Goal: Transaction & Acquisition: Purchase product/service

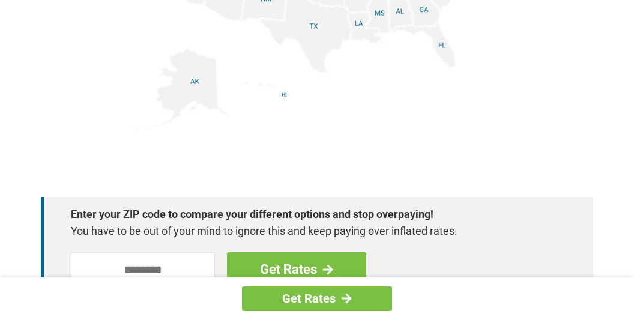
scroll to position [1583, 0]
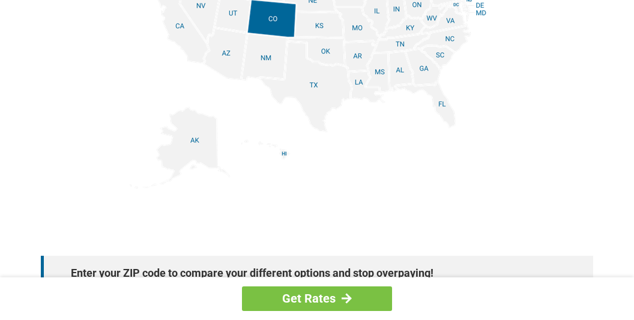
click at [361, 82] on img at bounding box center [317, 53] width 375 height 271
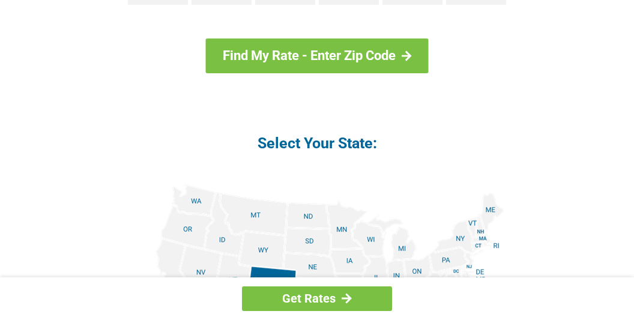
scroll to position [1255, 0]
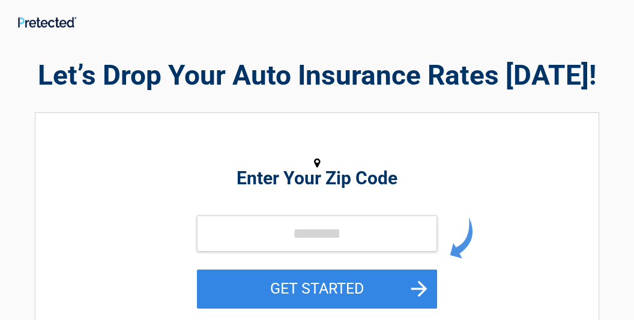
scroll to position [163, 0]
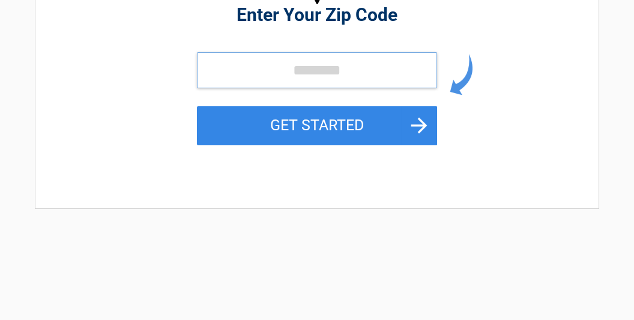
click at [368, 72] on input "tel" at bounding box center [317, 70] width 240 height 36
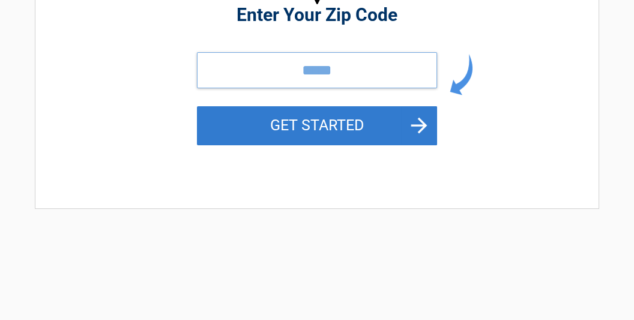
type input "*****"
click at [358, 129] on button "GET STARTED" at bounding box center [317, 125] width 240 height 39
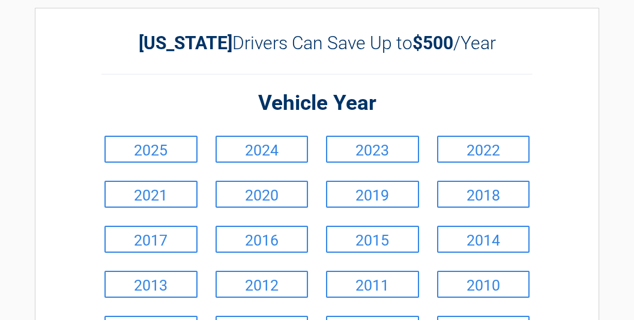
scroll to position [109, 0]
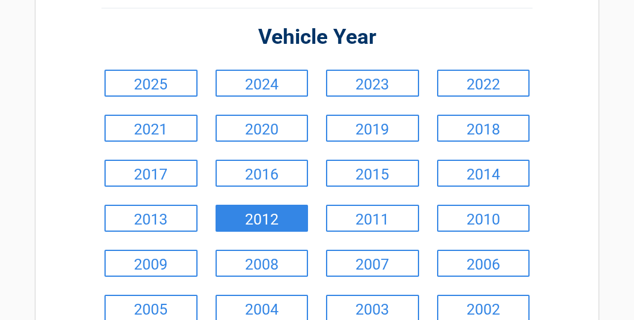
click at [289, 231] on link "2012" at bounding box center [262, 218] width 93 height 27
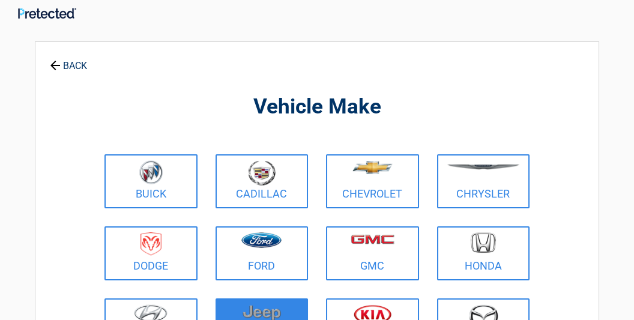
scroll to position [0, 0]
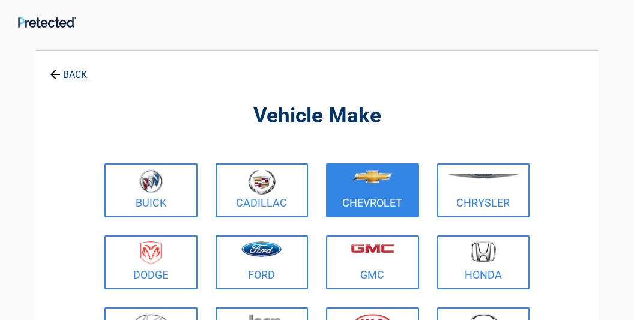
click at [410, 194] on figure at bounding box center [372, 182] width 79 height 27
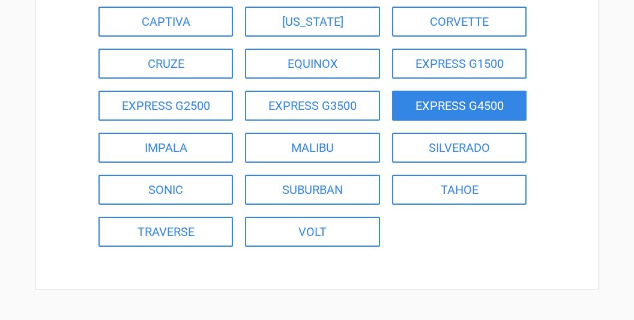
scroll to position [218, 0]
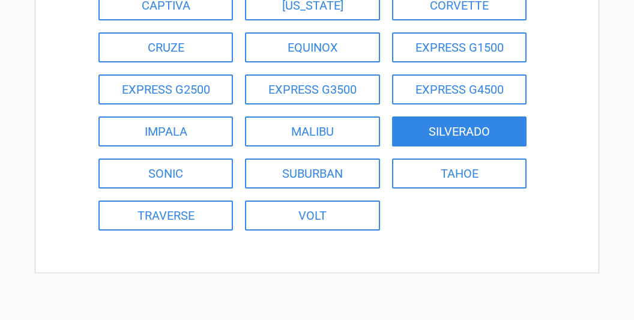
click at [438, 135] on link "SILVERADO" at bounding box center [459, 132] width 135 height 30
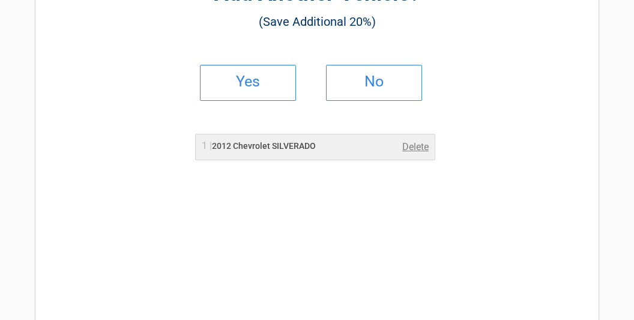
scroll to position [0, 0]
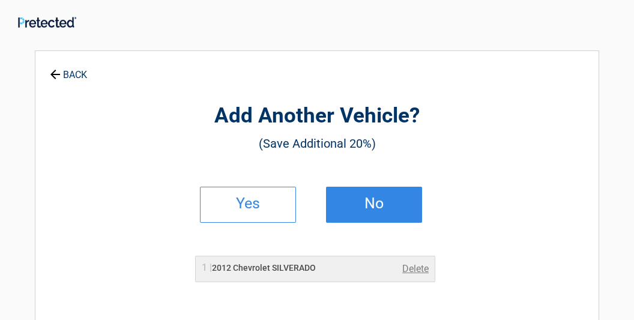
click at [399, 198] on link "No" at bounding box center [374, 205] width 96 height 36
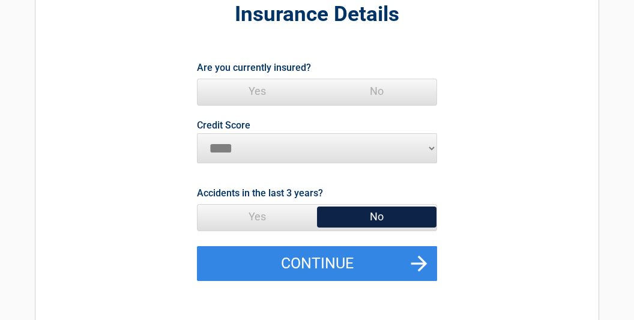
scroll to position [109, 0]
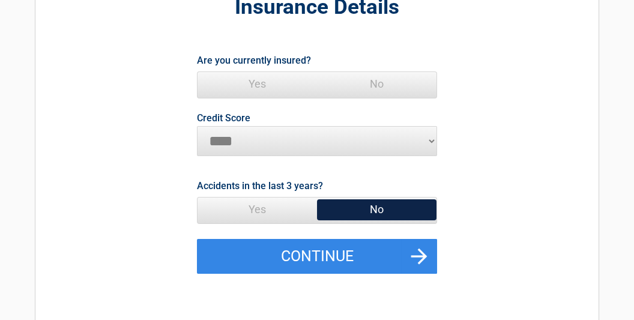
click at [258, 80] on span "Yes" at bounding box center [258, 84] width 120 height 24
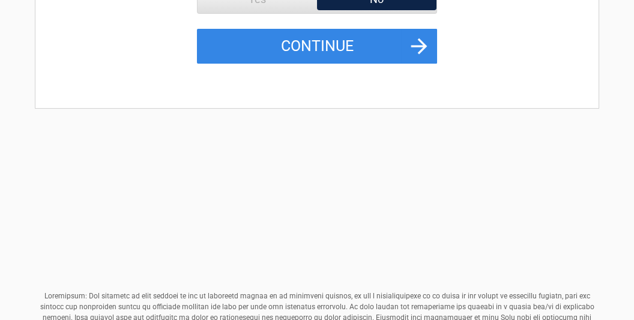
scroll to position [491, 0]
